Goal: Information Seeking & Learning: Learn about a topic

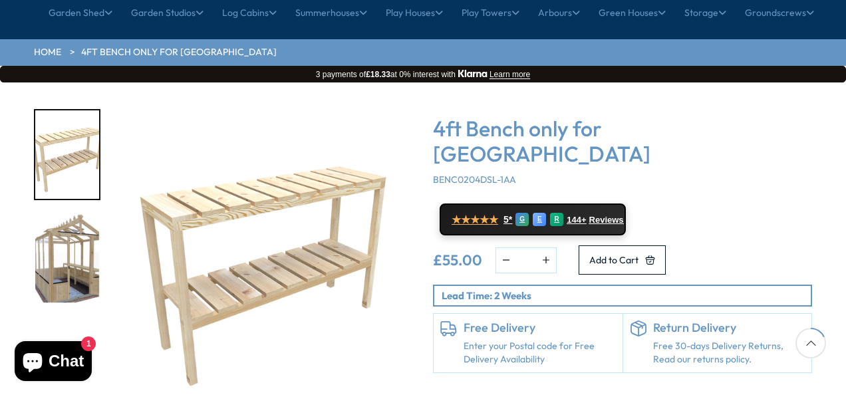
scroll to position [160, 0]
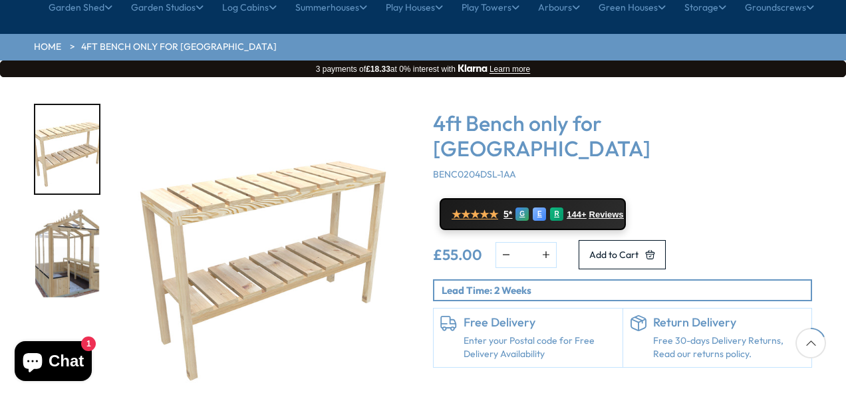
click at [84, 218] on img "2 / 2" at bounding box center [67, 253] width 64 height 88
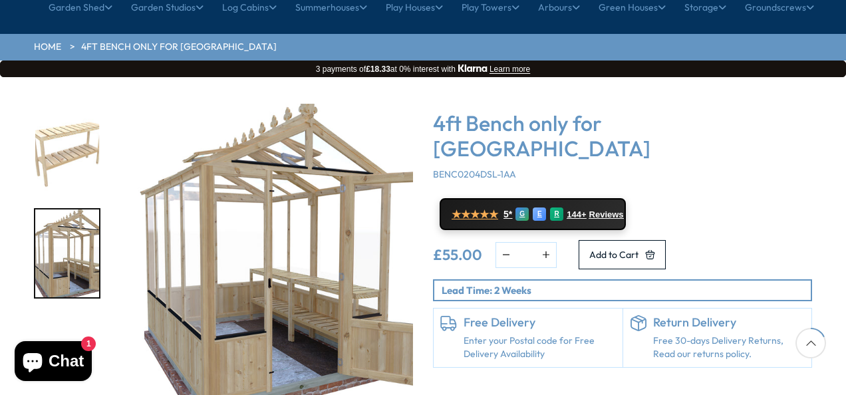
click at [72, 105] on img "1 / 2" at bounding box center [67, 149] width 64 height 88
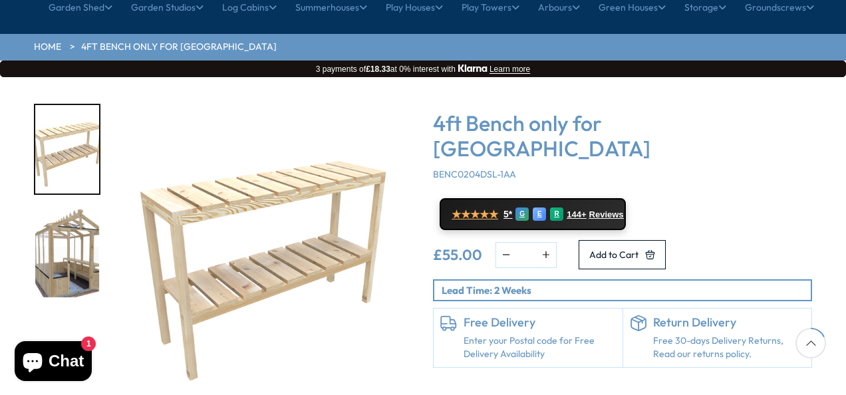
click at [735, 132] on div "4ft Bench only for Shire Holkham Greenhouse BENC0204DSL-1AA" at bounding box center [622, 145] width 379 height 70
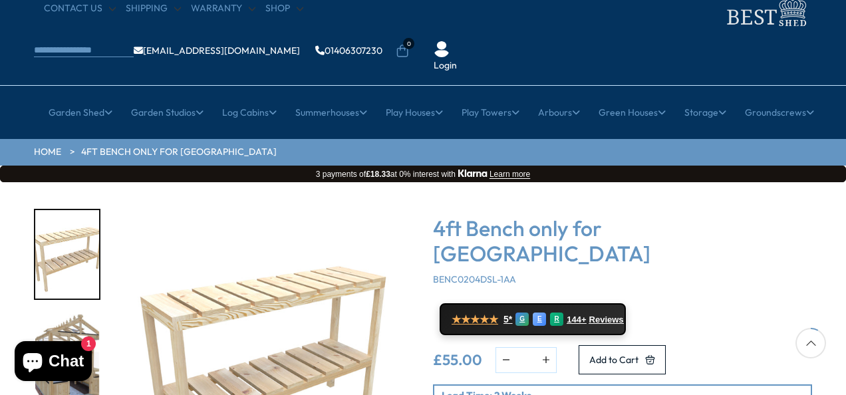
scroll to position [81, 0]
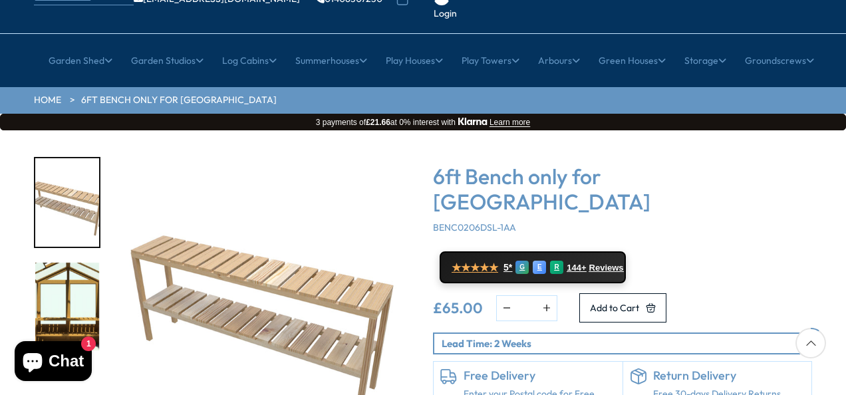
scroll to position [133, 0]
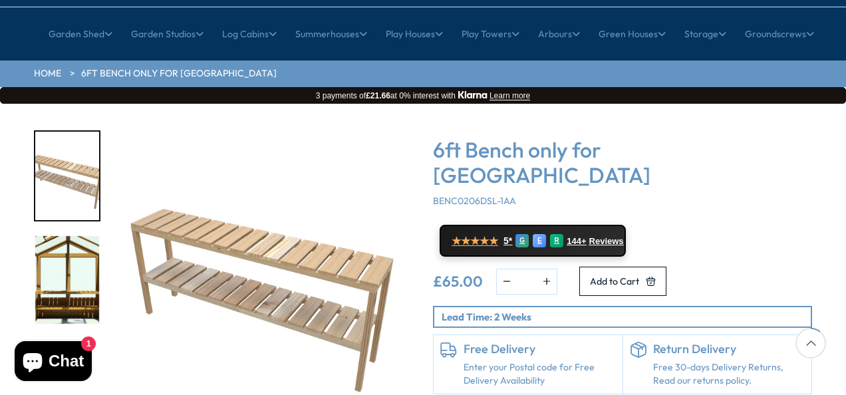
click at [72, 251] on img "2 / 2" at bounding box center [67, 280] width 64 height 88
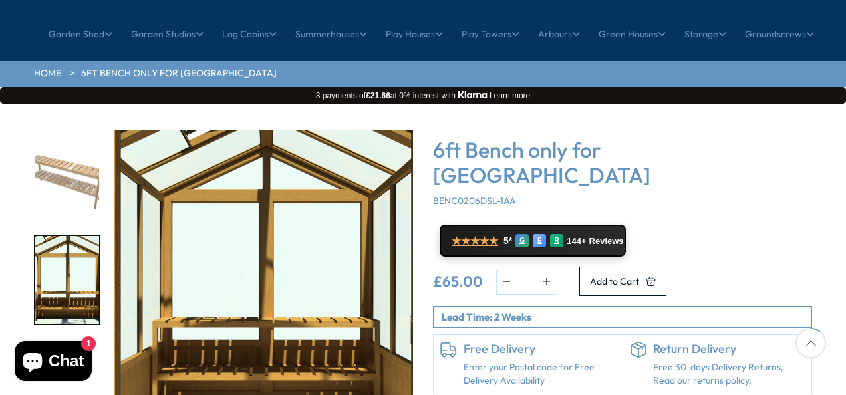
click at [67, 152] on img "1 / 2" at bounding box center [67, 176] width 64 height 88
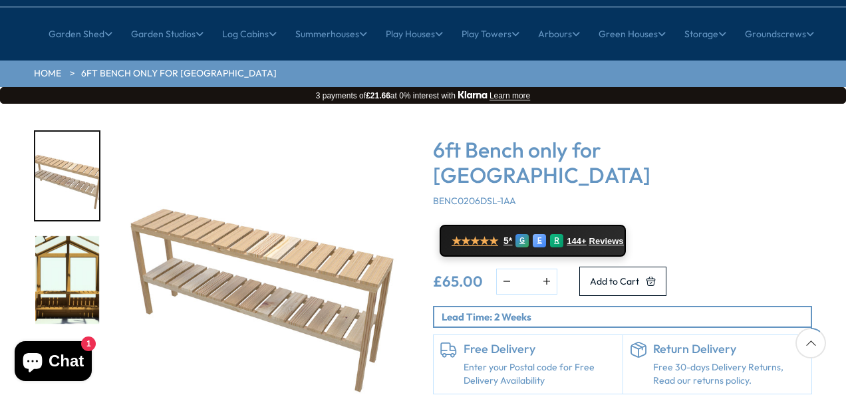
click at [730, 137] on h3 "6ft Bench only for [GEOGRAPHIC_DATA]" at bounding box center [622, 162] width 379 height 51
